Goal: Navigation & Orientation: Understand site structure

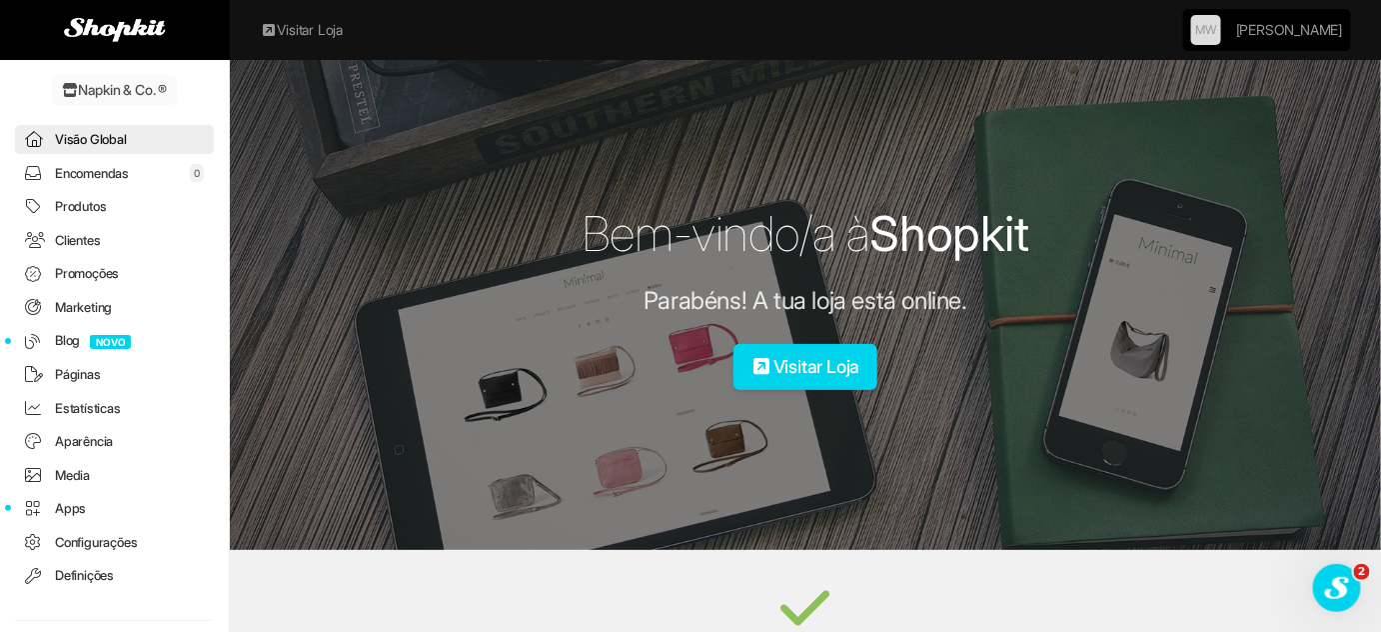
click at [141, 92] on link "Napkin & Co. ®" at bounding box center [114, 90] width 125 height 30
click at [122, 140] on link "Visão Global" at bounding box center [114, 139] width 199 height 29
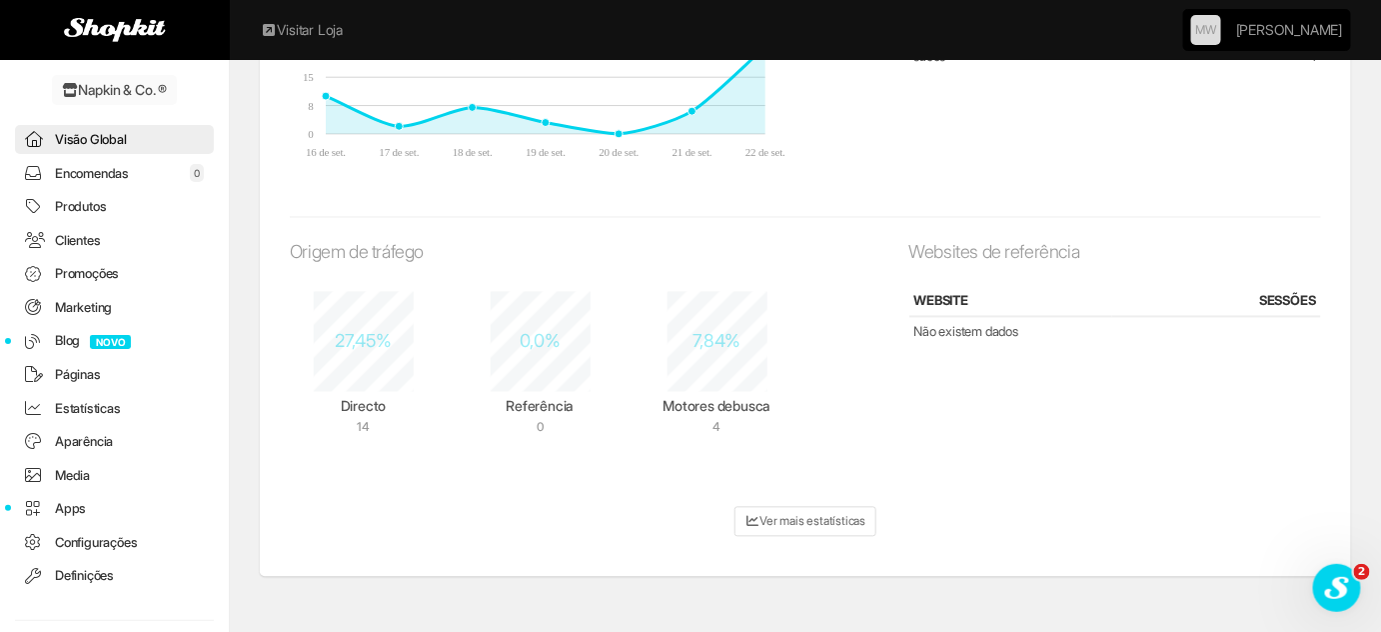
scroll to position [1128, 0]
